Goal: Check status: Check status

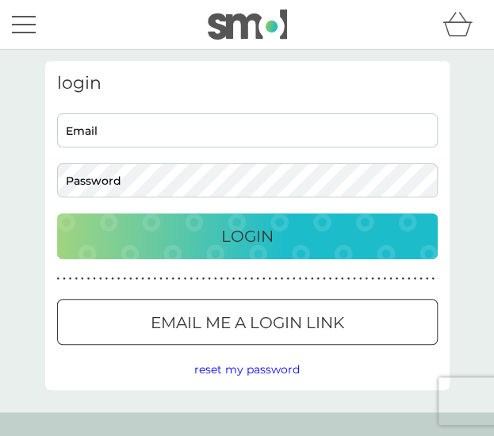
type input "islantobin@gmail.com"
click at [163, 220] on button "Login" at bounding box center [247, 236] width 381 height 46
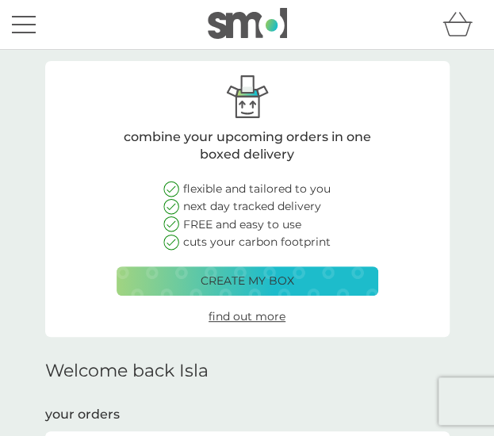
click at [163, 220] on icon at bounding box center [171, 224] width 16 height 17
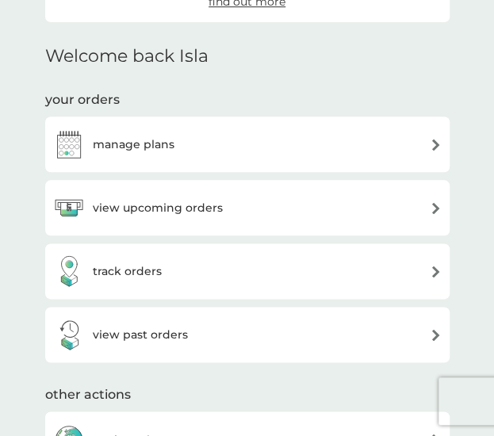
scroll to position [403, 0]
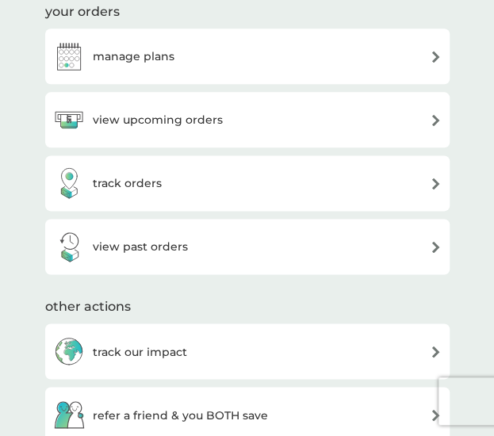
click at [155, 227] on div "view past orders" at bounding box center [247, 247] width 404 height 56
click at [153, 239] on h3 "view past orders" at bounding box center [140, 246] width 95 height 17
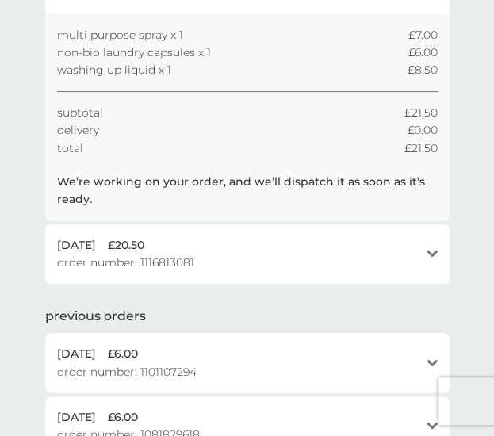
scroll to position [176, 0]
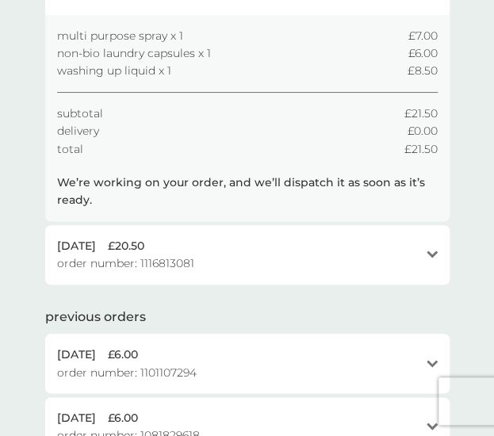
click at [144, 239] on span "£20.50" at bounding box center [126, 245] width 36 height 17
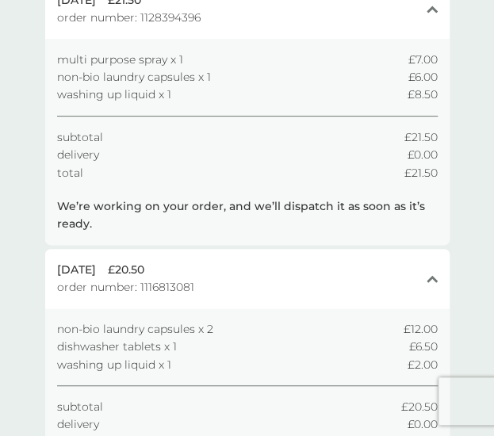
scroll to position [473, 0]
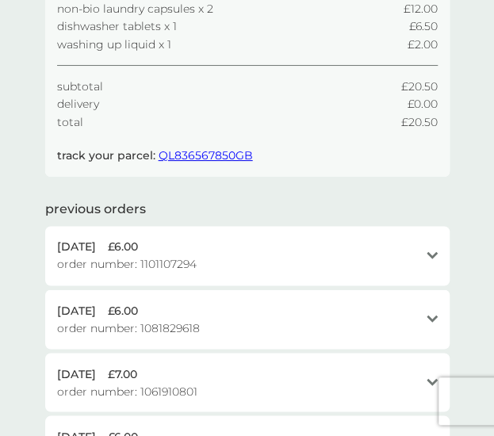
click at [186, 259] on span "order number: 1101107294" at bounding box center [127, 263] width 140 height 17
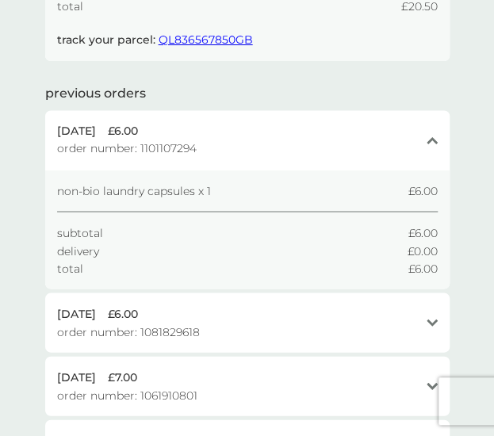
scroll to position [588, 0]
click at [297, 295] on div "[DATE] £6.00 order number: 1081829618 open" at bounding box center [247, 322] width 404 height 59
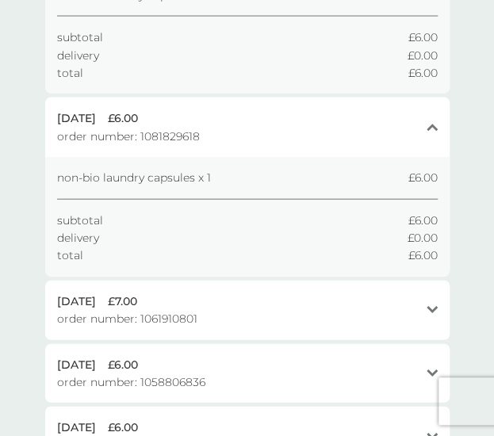
scroll to position [783, 0]
click at [297, 295] on div "[DATE] £7.00" at bounding box center [238, 301] width 362 height 17
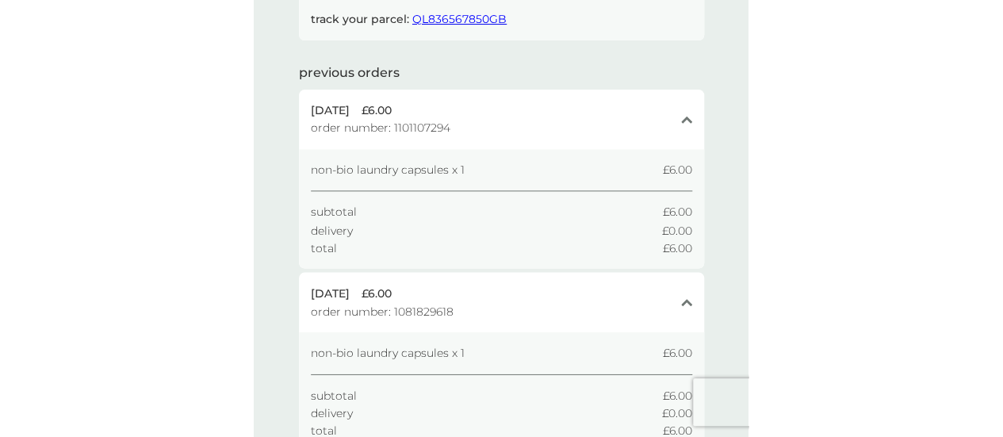
scroll to position [608, 0]
